Goal: Information Seeking & Learning: Learn about a topic

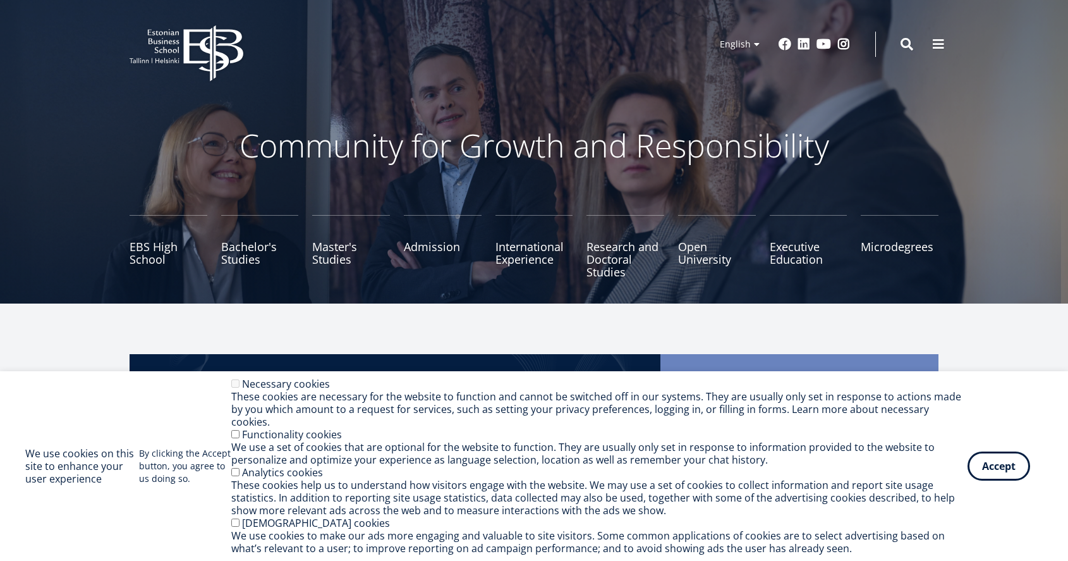
click at [423, 133] on p "Community for Growth and Responsibility" at bounding box center [534, 145] width 670 height 38
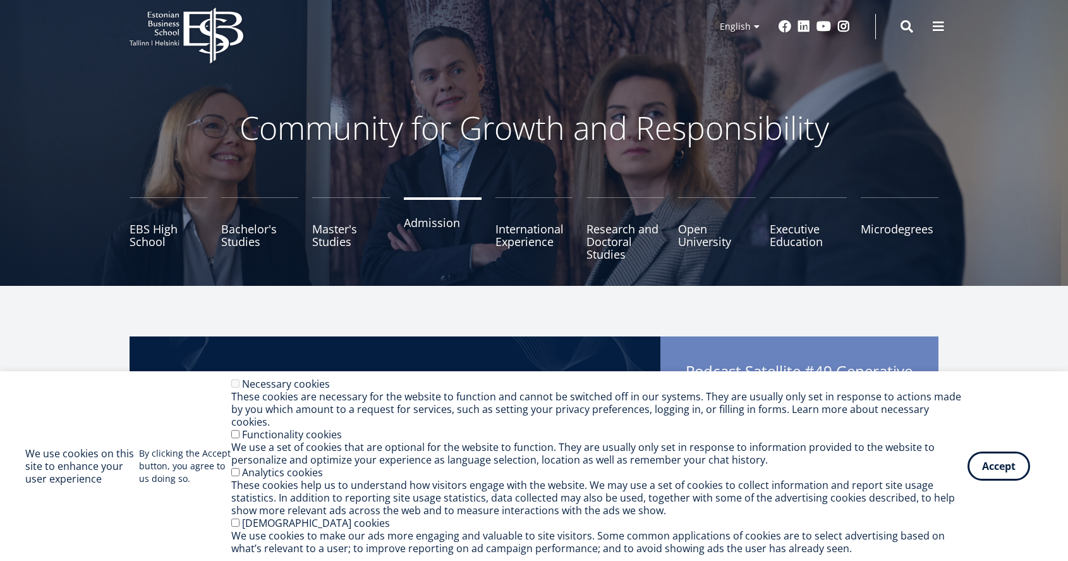
scroll to position [20, 0]
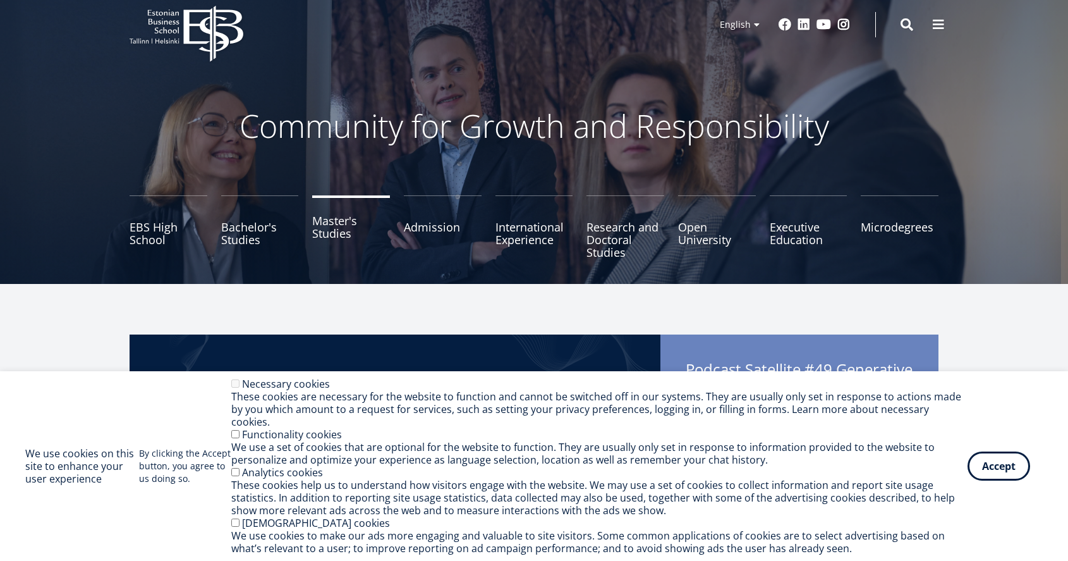
click at [315, 227] on link "Master's Studies" at bounding box center [351, 226] width 78 height 63
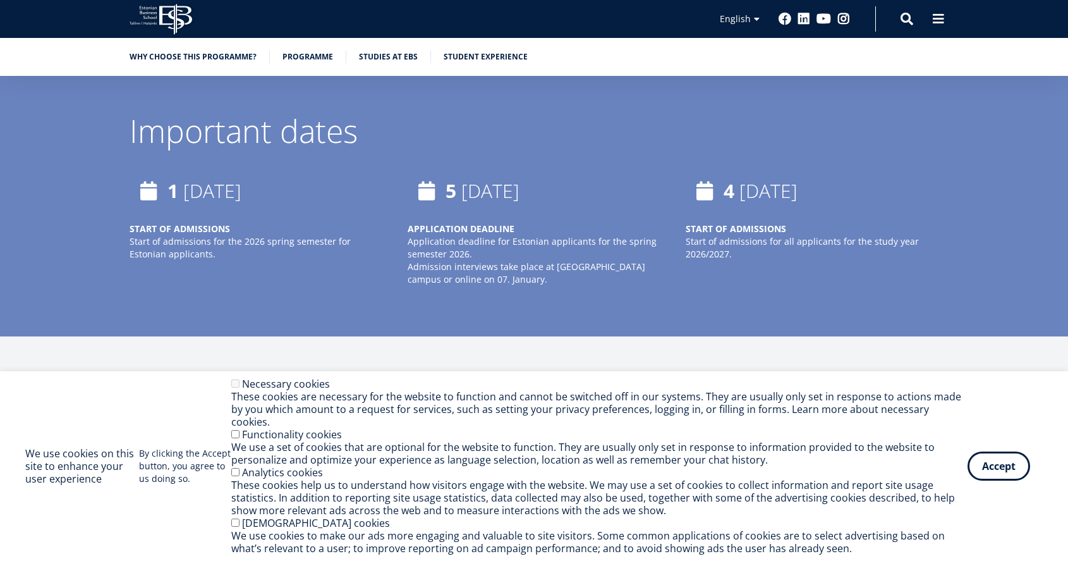
scroll to position [2980, 0]
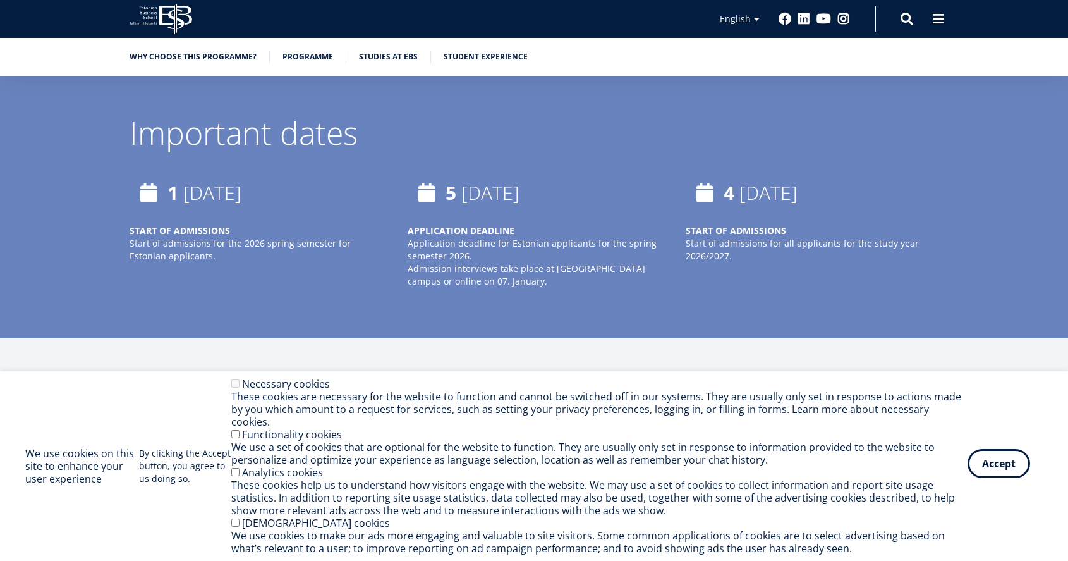
click at [997, 471] on button "Accept" at bounding box center [999, 463] width 63 height 29
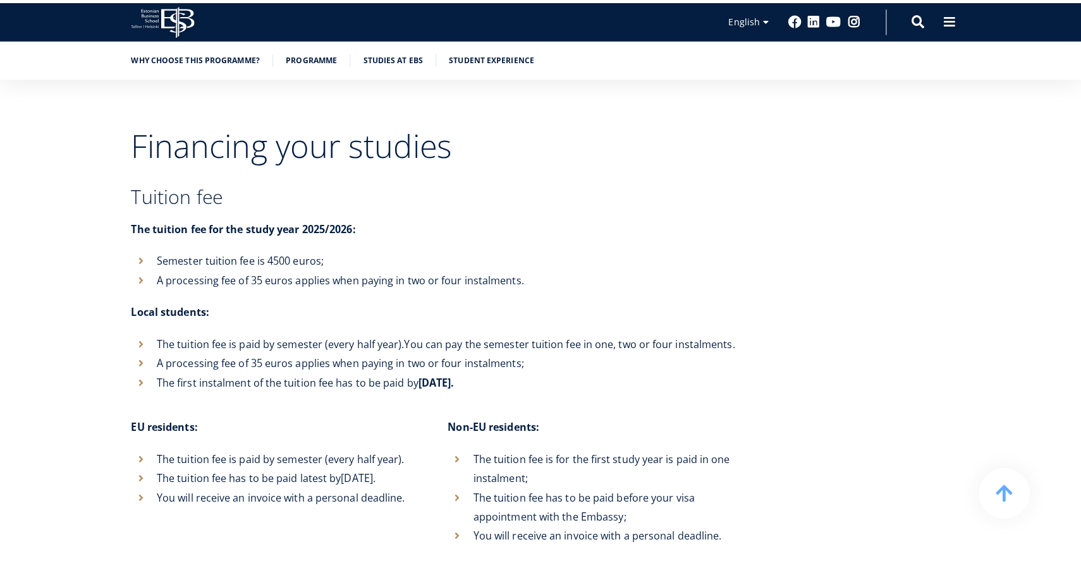
scroll to position [4717, 0]
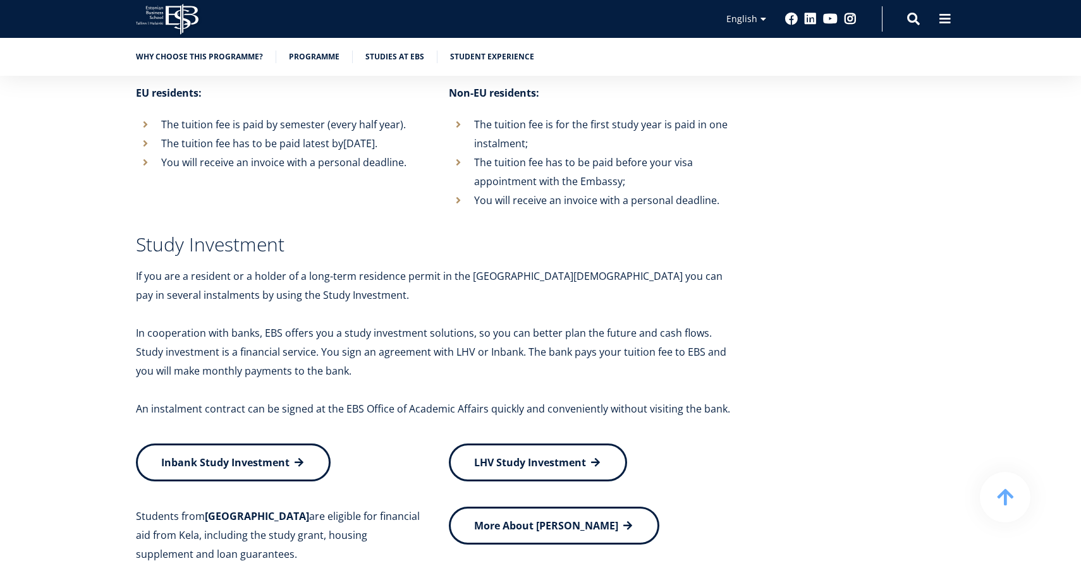
scroll to position [4717, 0]
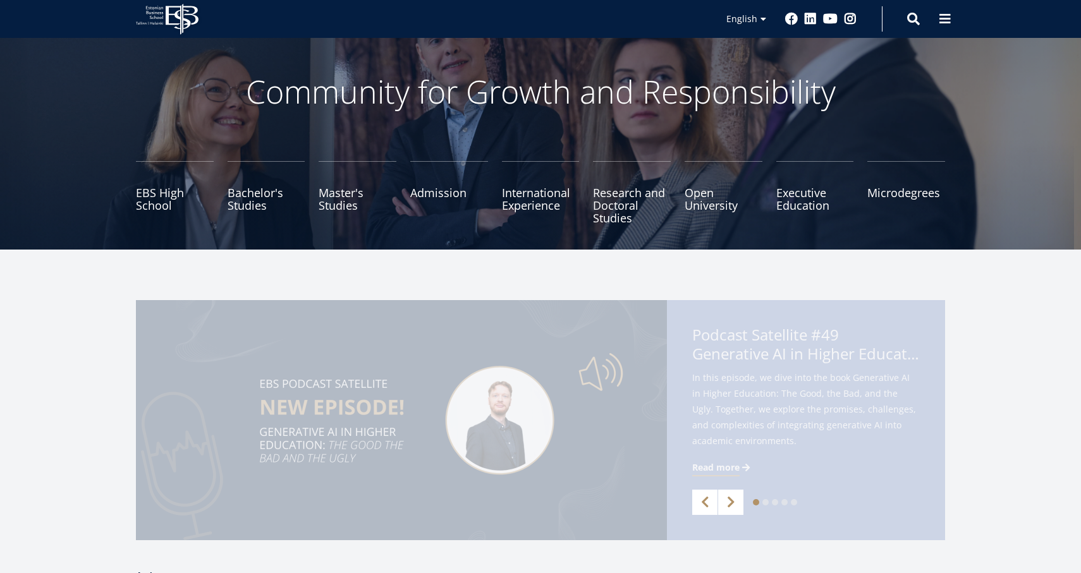
scroll to position [59, 0]
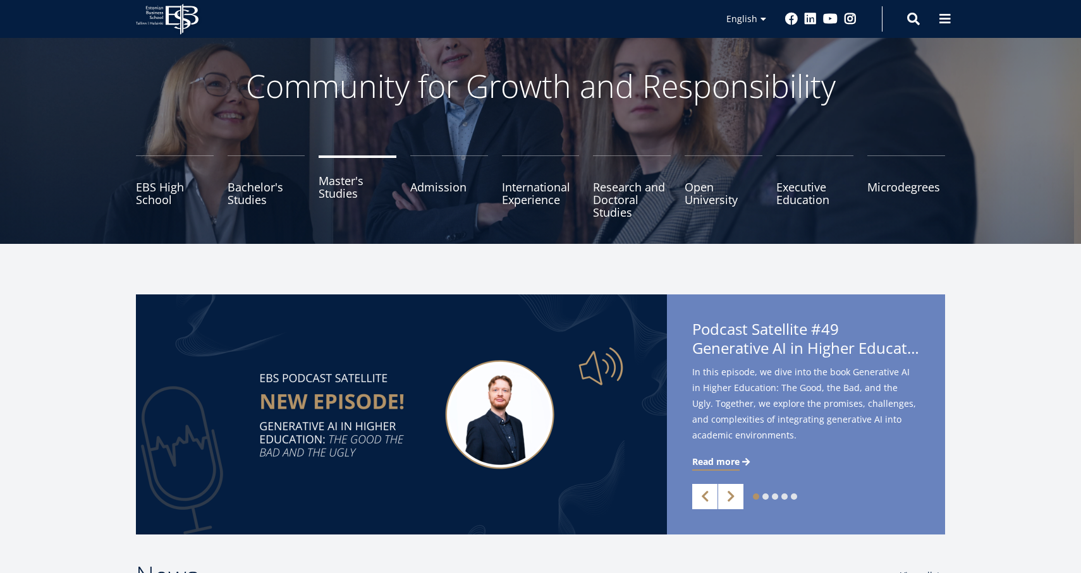
click at [330, 184] on link "Master's Studies" at bounding box center [358, 186] width 78 height 63
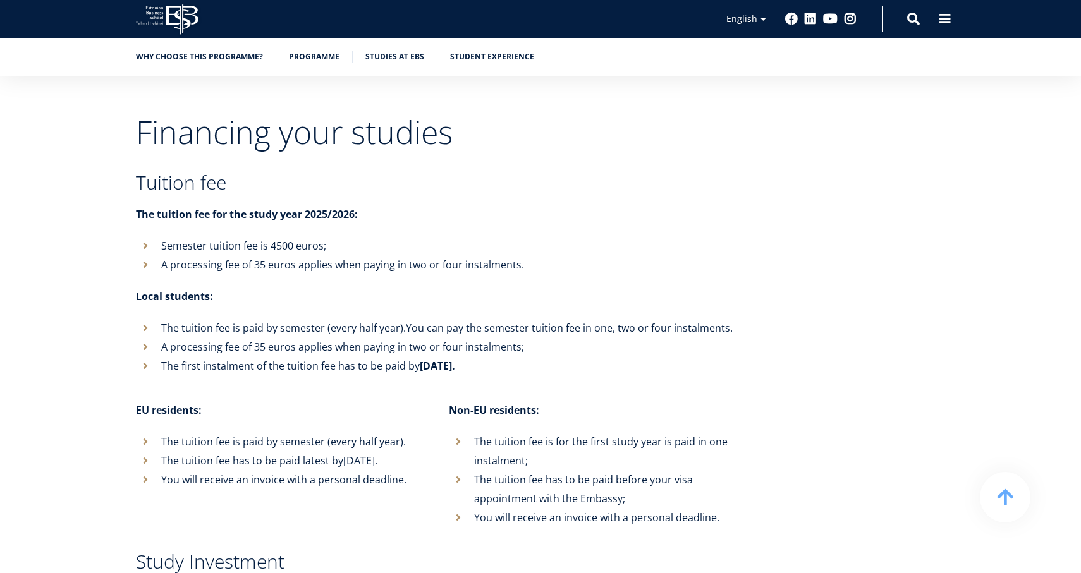
scroll to position [4736, 0]
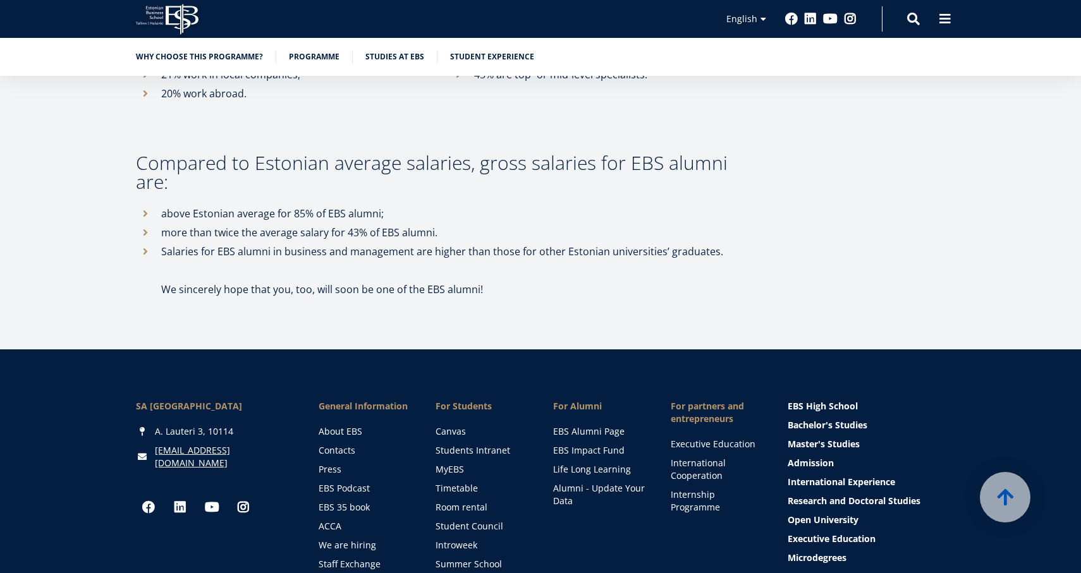
scroll to position [6891, 0]
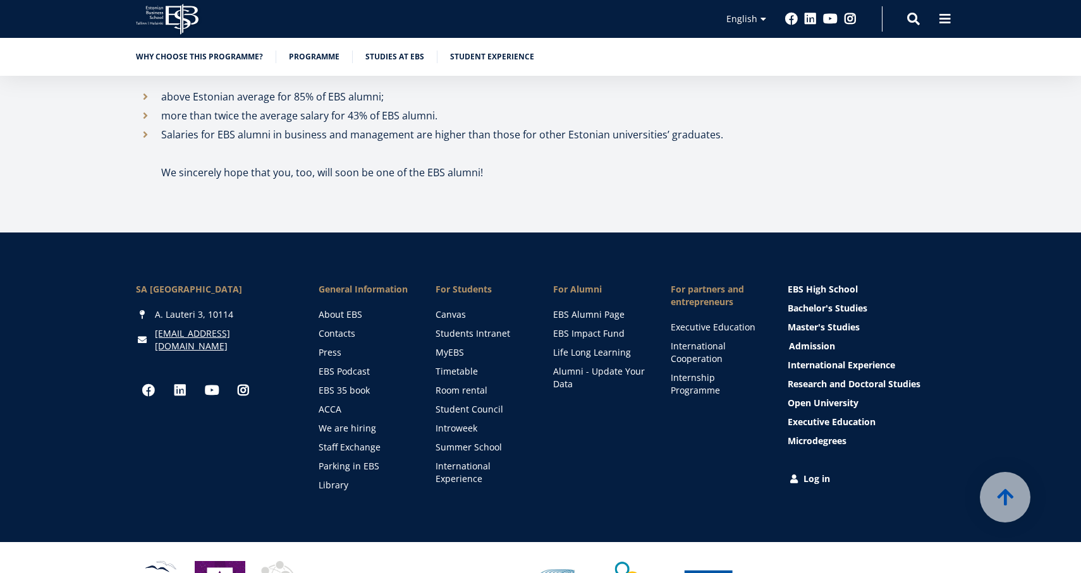
click at [812, 340] on link "Admission" at bounding box center [867, 346] width 157 height 13
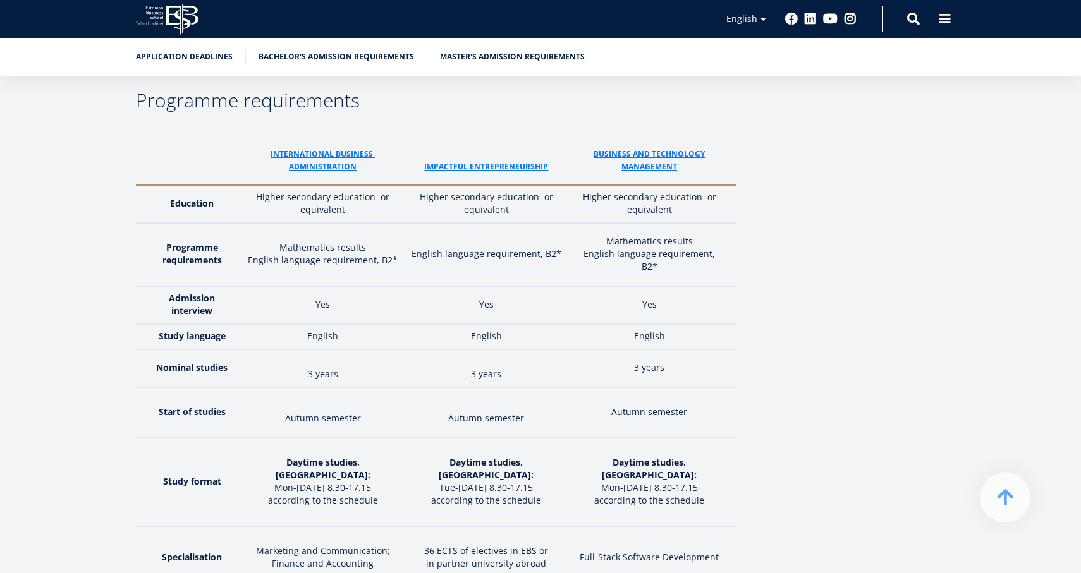
scroll to position [1844, 0]
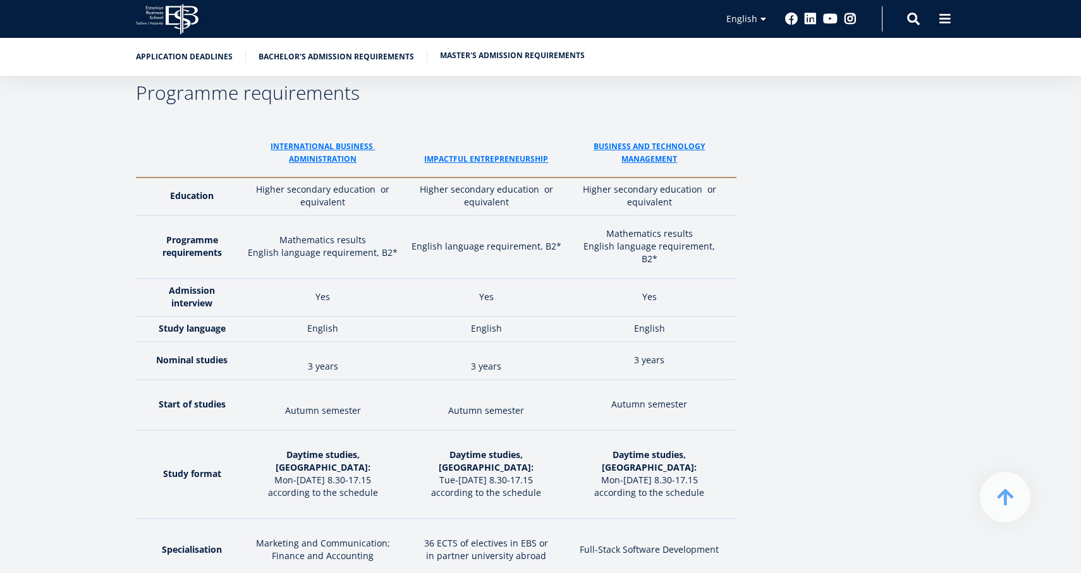
click at [487, 61] on link "Master's admission requirements" at bounding box center [512, 55] width 145 height 13
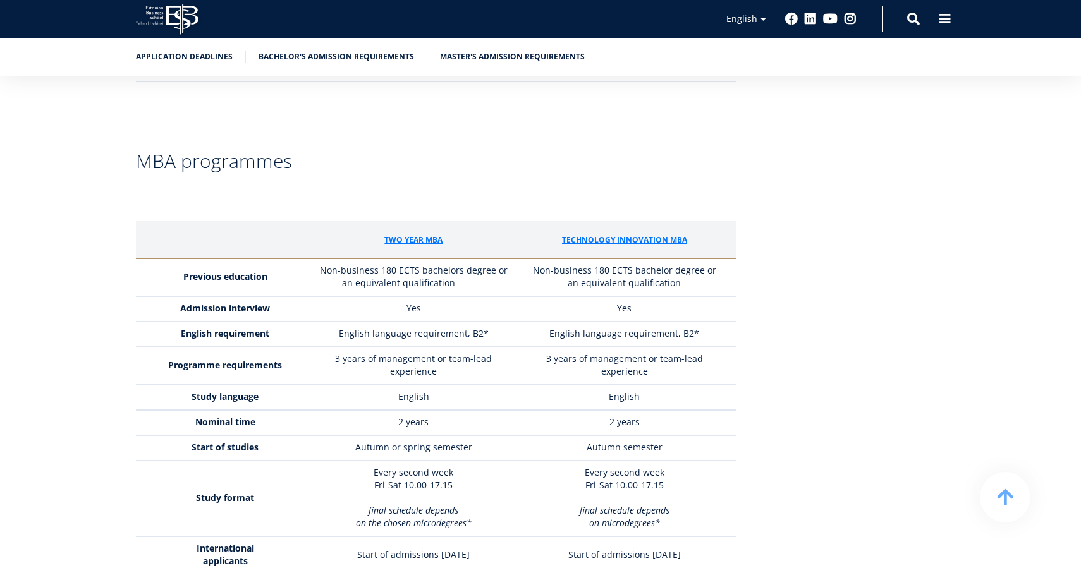
scroll to position [3595, 0]
click at [310, 59] on link "Bachelor's admission requirements" at bounding box center [335, 55] width 155 height 13
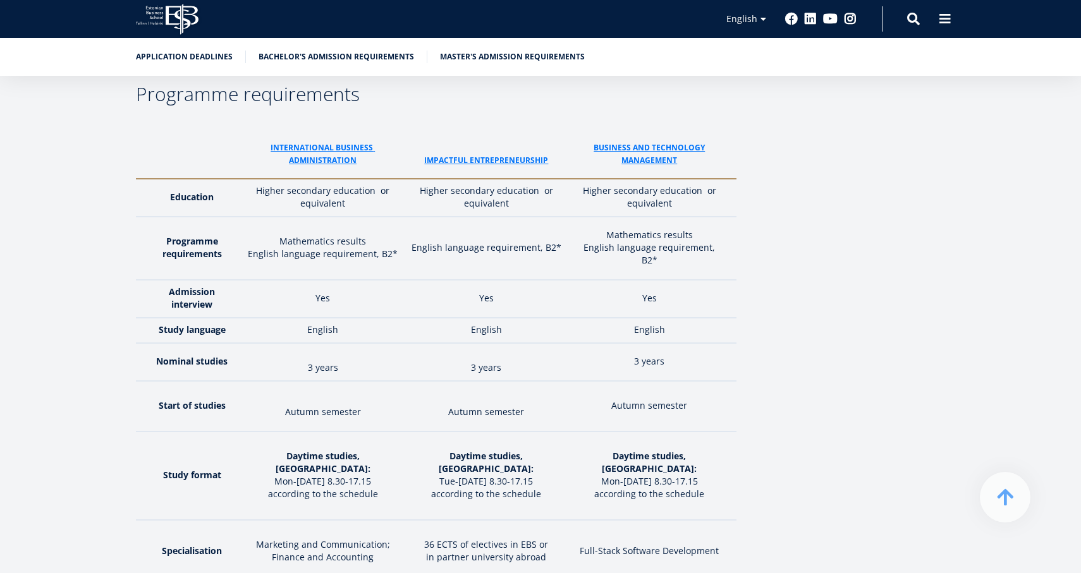
scroll to position [1832, 0]
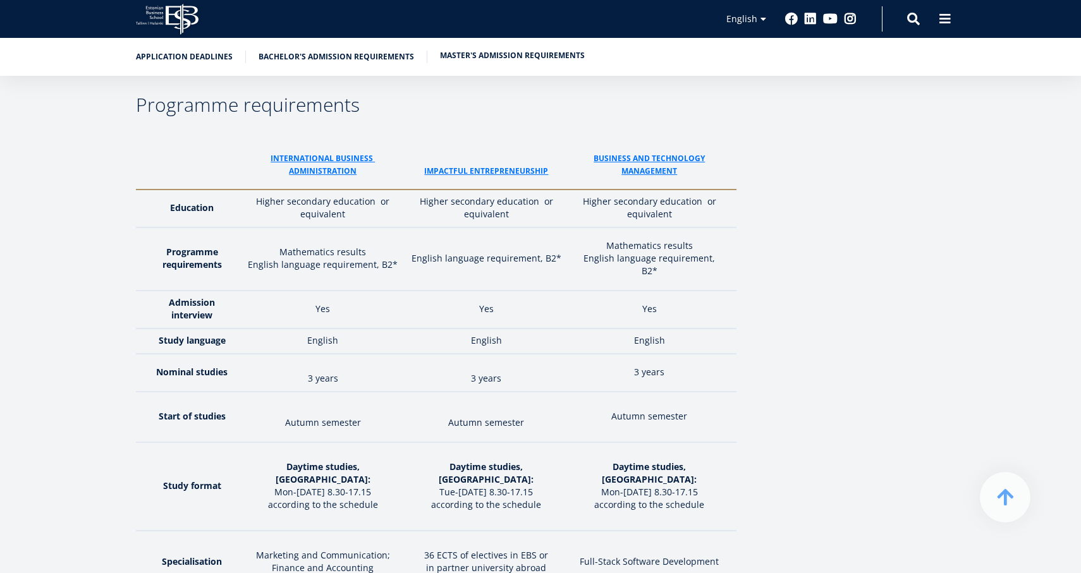
click at [463, 59] on link "Master's admission requirements" at bounding box center [512, 55] width 145 height 13
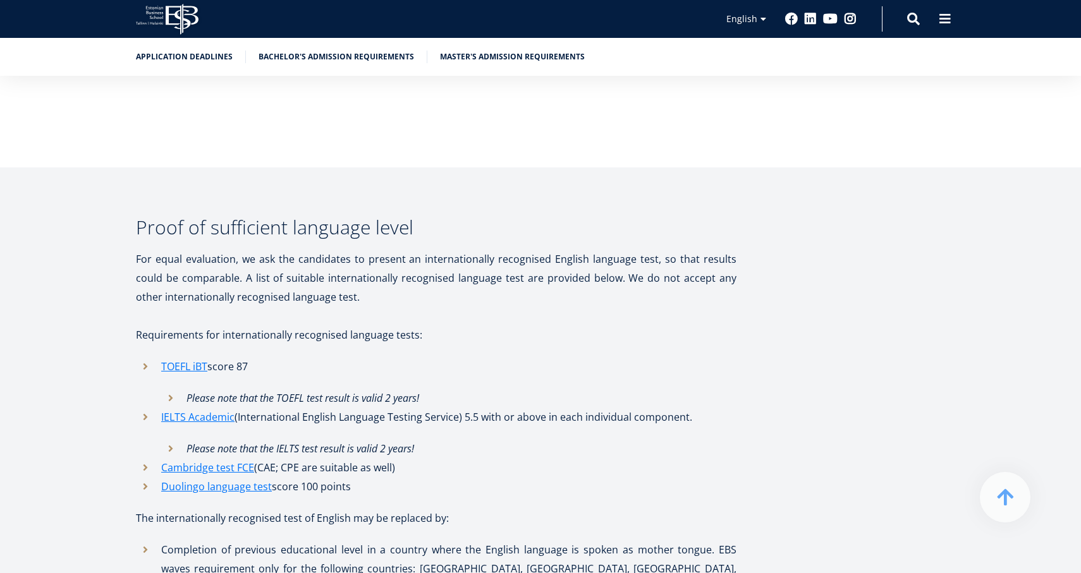
scroll to position [4143, 0]
click at [205, 407] on link "IELTS Academic" at bounding box center [197, 416] width 73 height 19
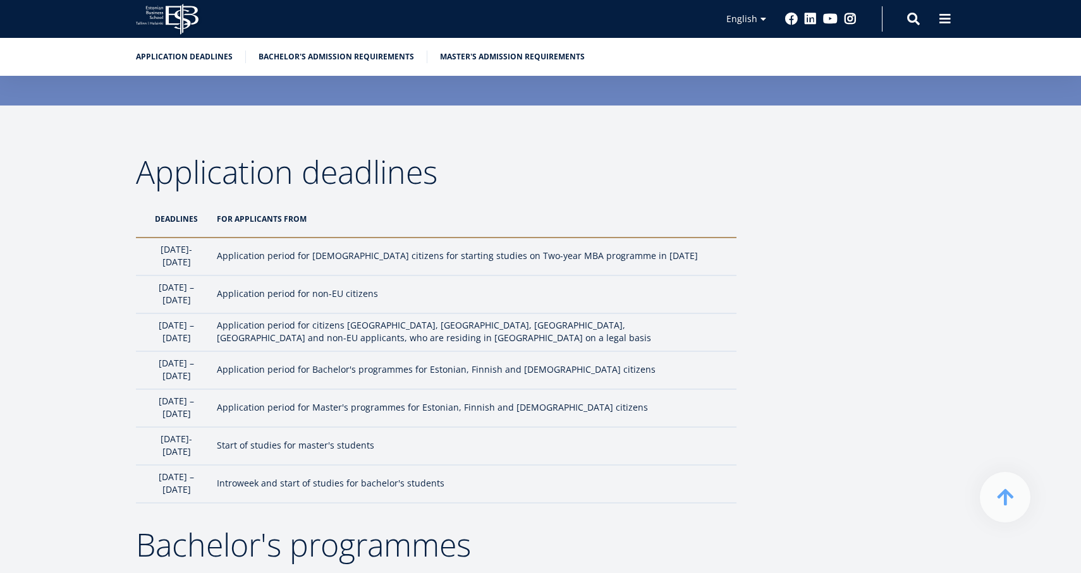
scroll to position [1031, 0]
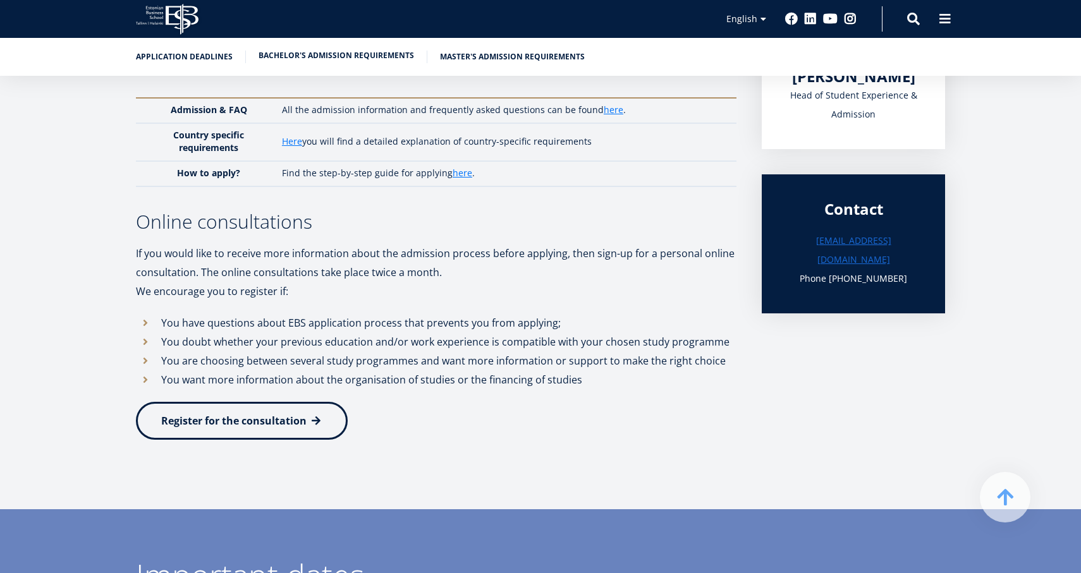
click at [310, 58] on link "Bachelor's admission requirements" at bounding box center [335, 55] width 155 height 13
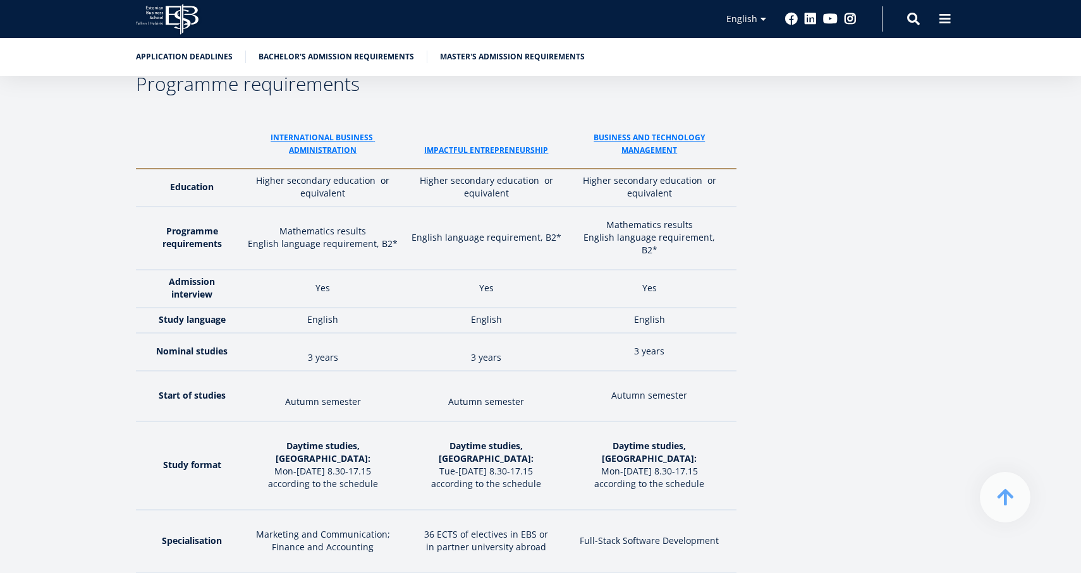
scroll to position [1838, 0]
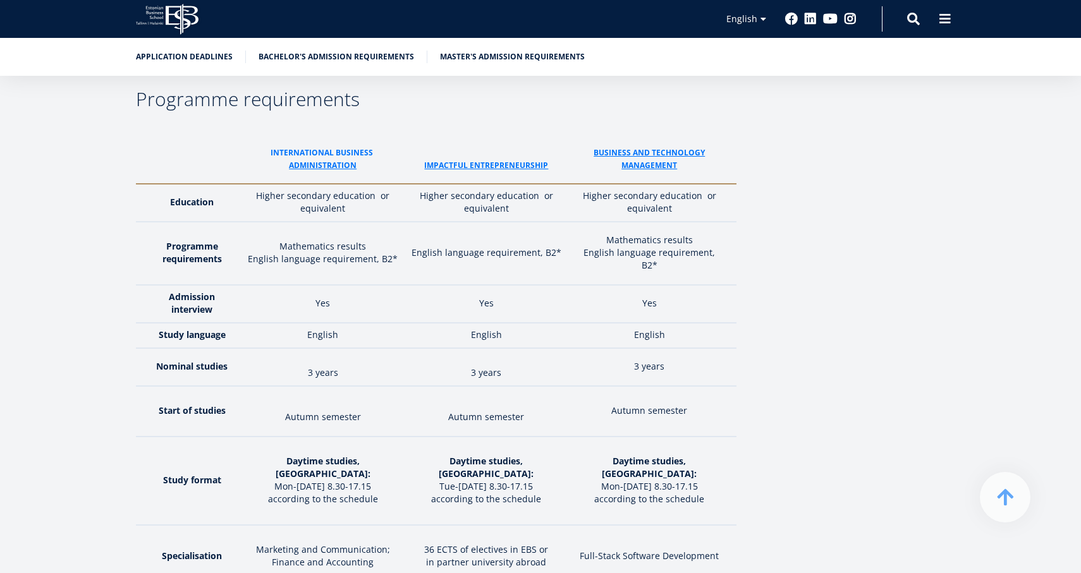
click at [342, 147] on link "International business" at bounding box center [322, 153] width 104 height 13
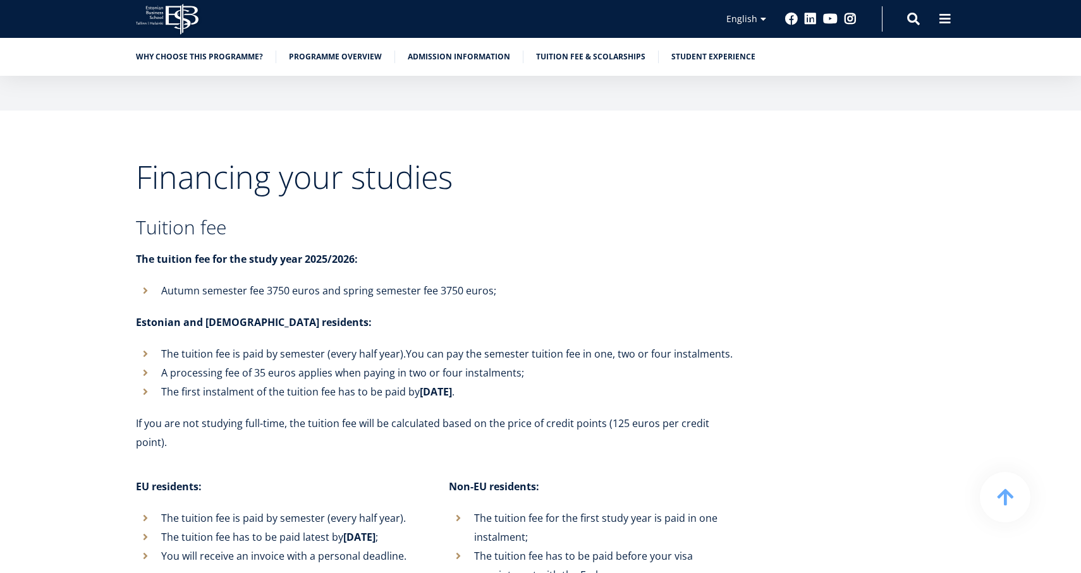
scroll to position [6527, 0]
